Goal: Task Accomplishment & Management: Use online tool/utility

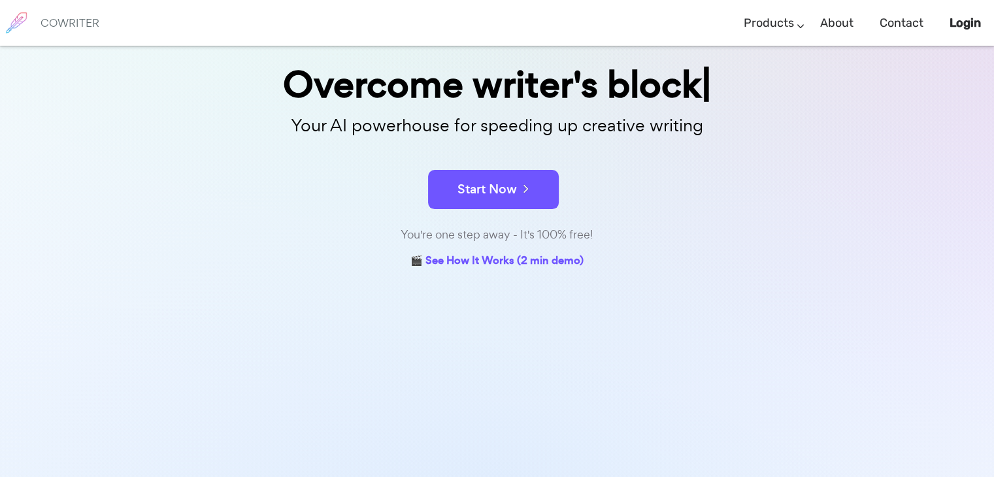
scroll to position [84, 0]
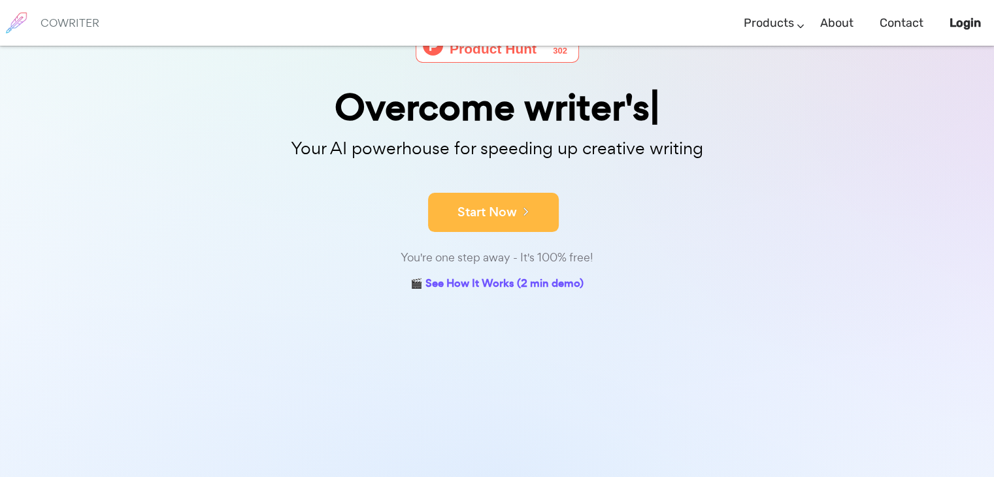
click at [522, 212] on icon at bounding box center [523, 211] width 12 height 14
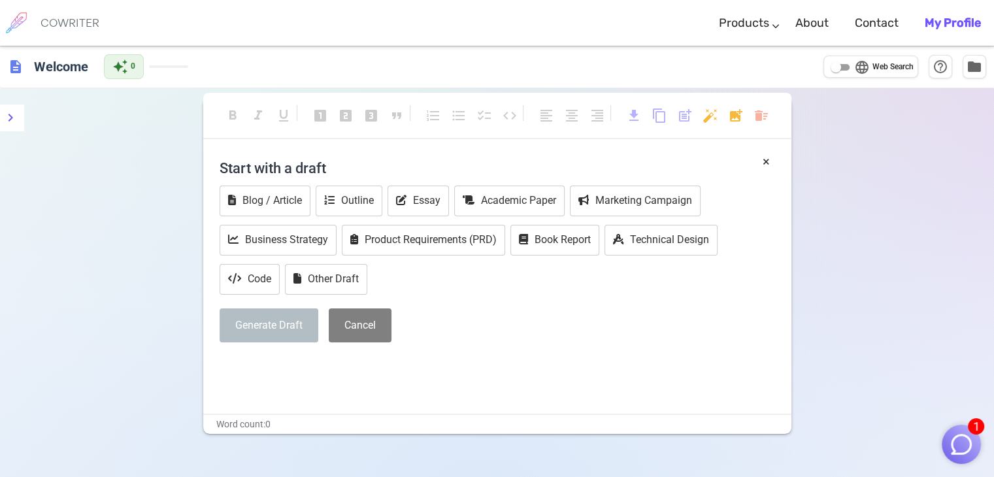
click at [285, 167] on h4 "Start with a draft" at bounding box center [496, 167] width 555 height 31
click at [257, 395] on div "× Start with a draft Blog / Article Outline Essay Academic Paper Marketing Camp…" at bounding box center [497, 282] width 588 height 261
click at [251, 361] on p "﻿" at bounding box center [496, 366] width 555 height 19
click at [839, 64] on input "language Web Search" at bounding box center [835, 67] width 47 height 16
checkbox input "true"
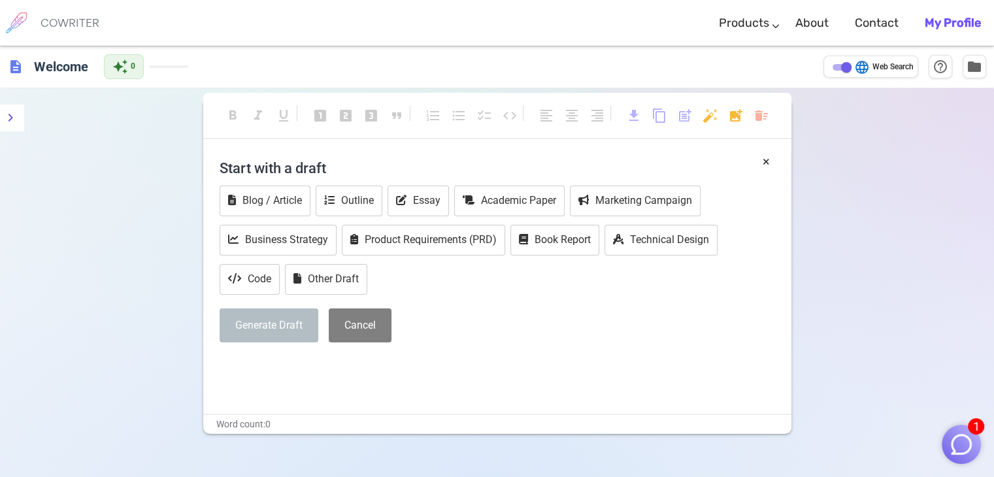
click at [256, 359] on p "﻿" at bounding box center [496, 366] width 555 height 19
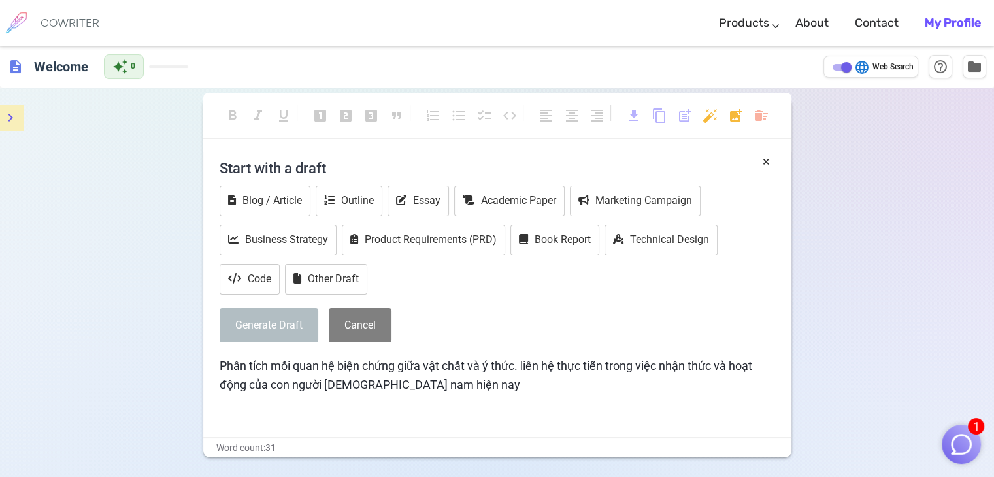
click at [0, 127] on button "menu" at bounding box center [10, 118] width 26 height 26
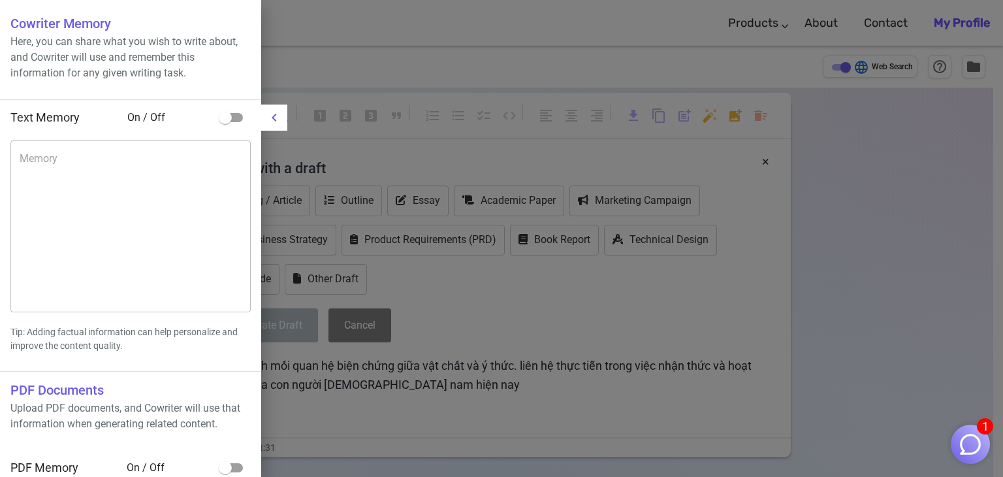
click at [954, 163] on div at bounding box center [501, 238] width 1003 height 477
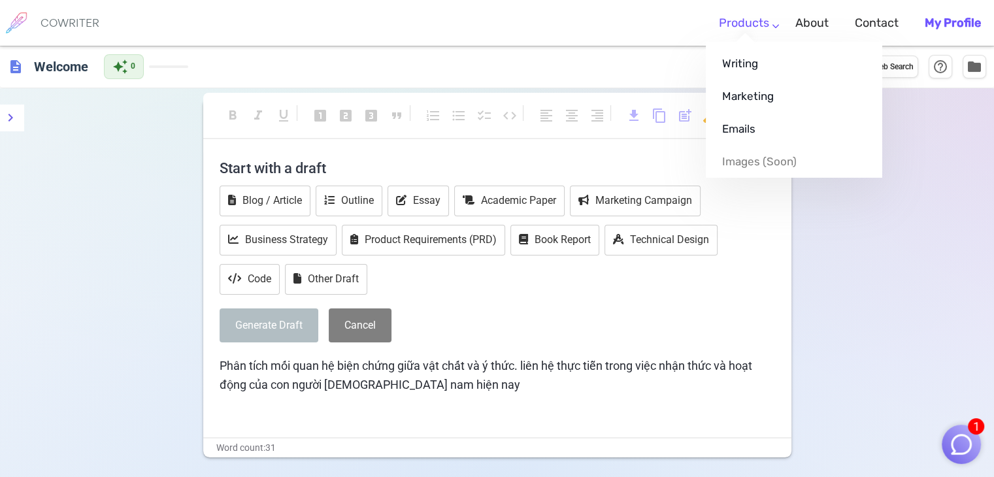
click at [757, 27] on link "Products" at bounding box center [744, 23] width 50 height 39
click at [753, 65] on link "Writing" at bounding box center [793, 63] width 176 height 33
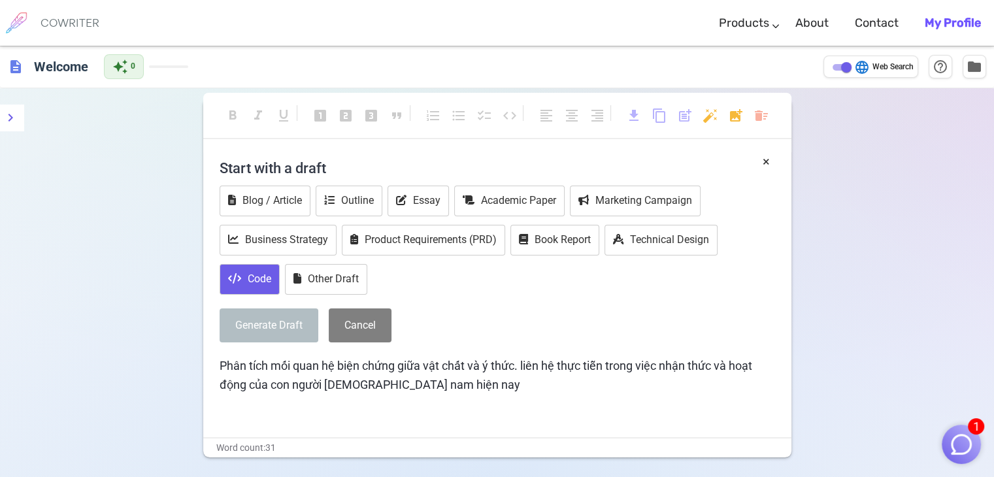
click at [272, 283] on button "Code" at bounding box center [249, 279] width 60 height 31
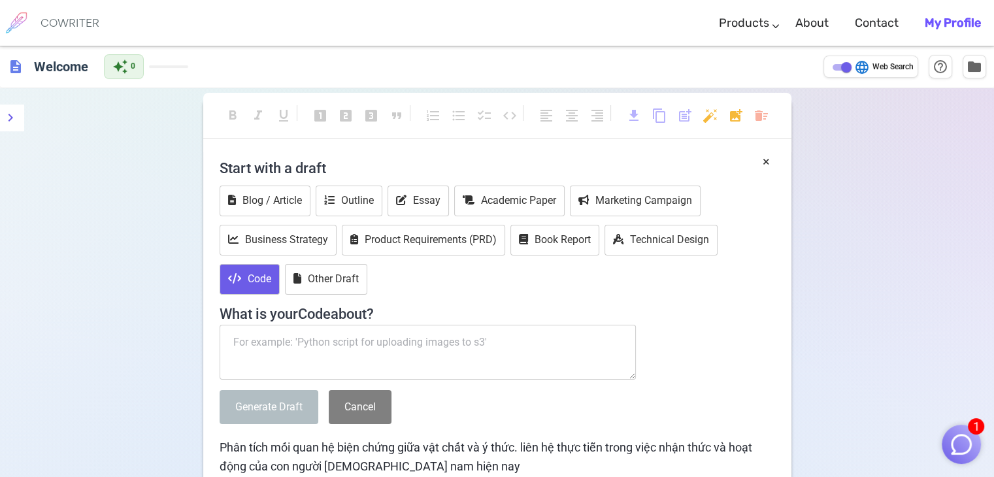
click at [272, 283] on button "Code" at bounding box center [249, 279] width 60 height 31
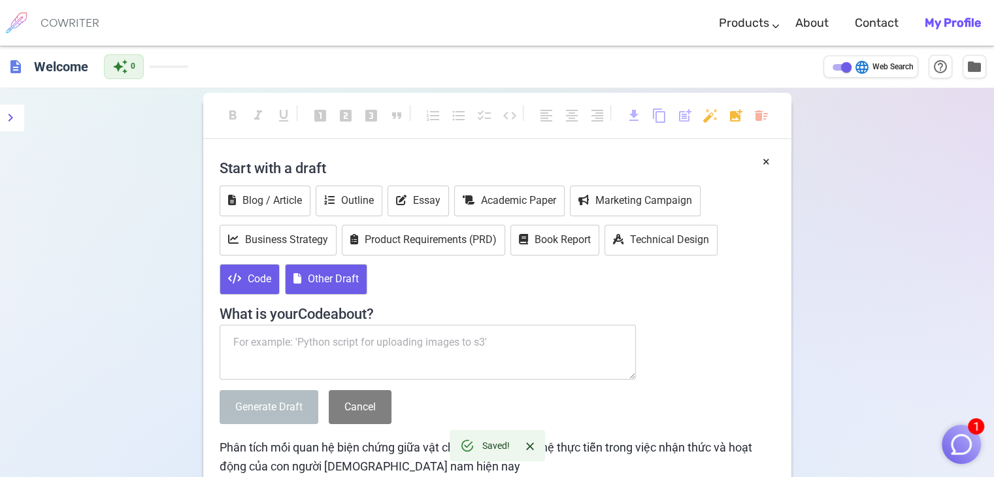
click at [317, 275] on button "Other Draft" at bounding box center [326, 279] width 82 height 31
click at [233, 273] on icon at bounding box center [234, 278] width 13 height 10
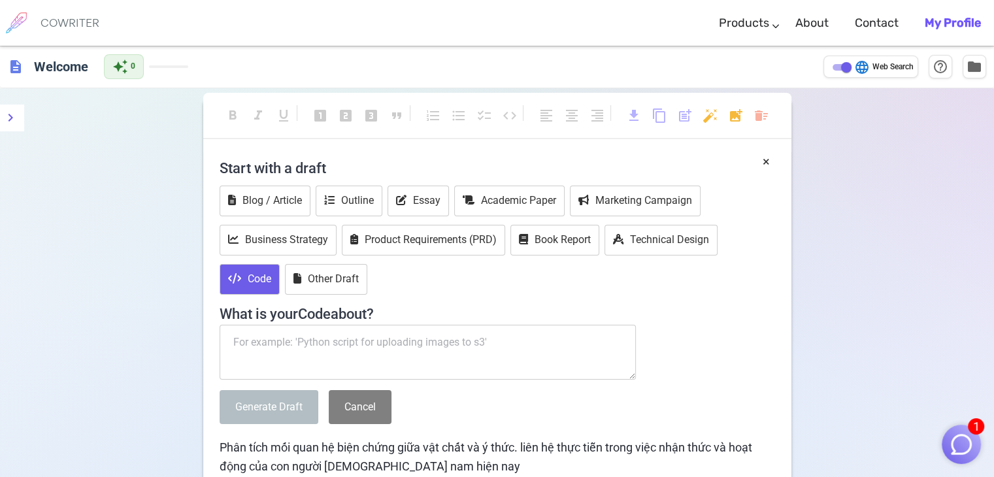
click at [963, 453] on img "button" at bounding box center [960, 444] width 25 height 25
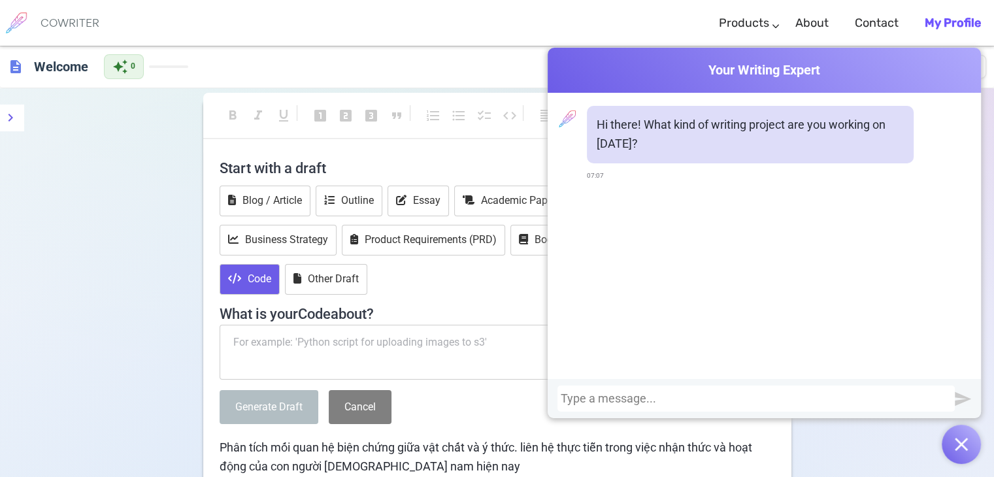
click at [704, 404] on div at bounding box center [755, 398] width 391 height 13
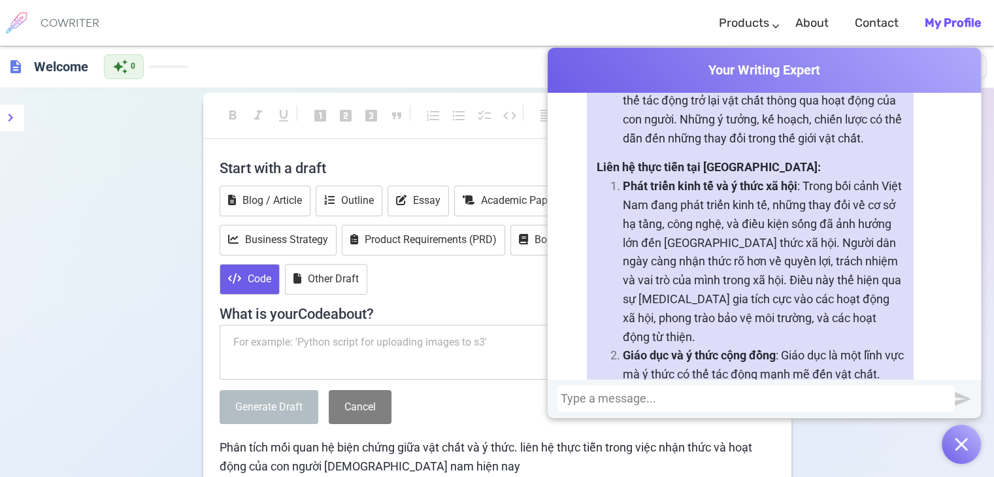
scroll to position [404, 0]
